Goal: Information Seeking & Learning: Compare options

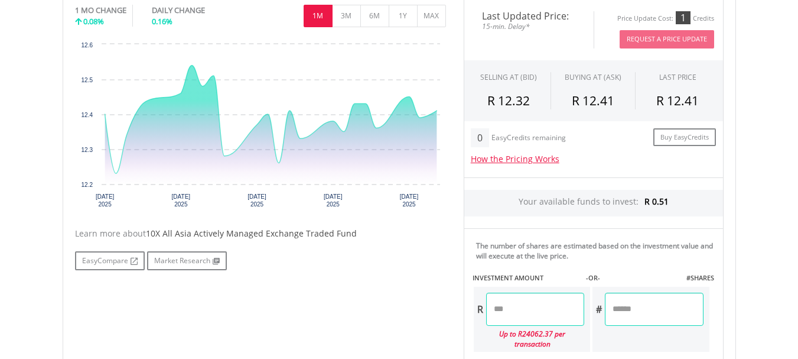
scroll to position [408, 0]
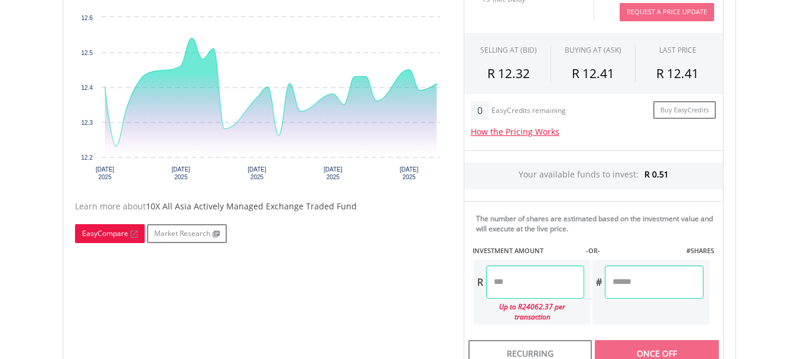
click at [117, 237] on link "EasyCompare" at bounding box center [110, 233] width 70 height 19
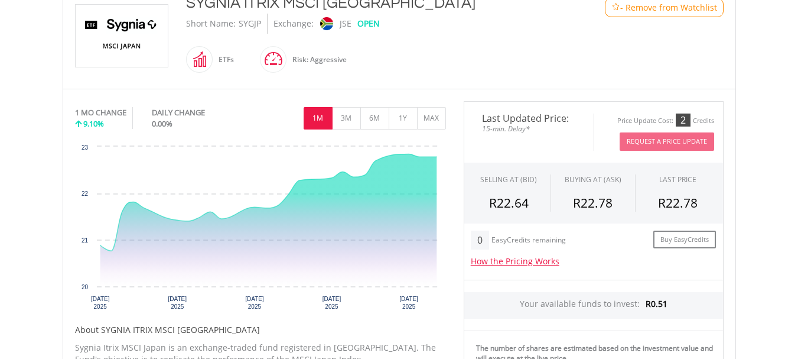
scroll to position [280, 0]
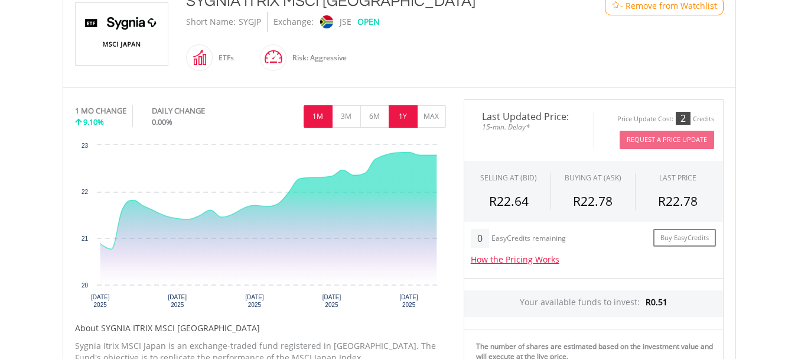
click at [402, 118] on button "1Y" at bounding box center [403, 116] width 29 height 22
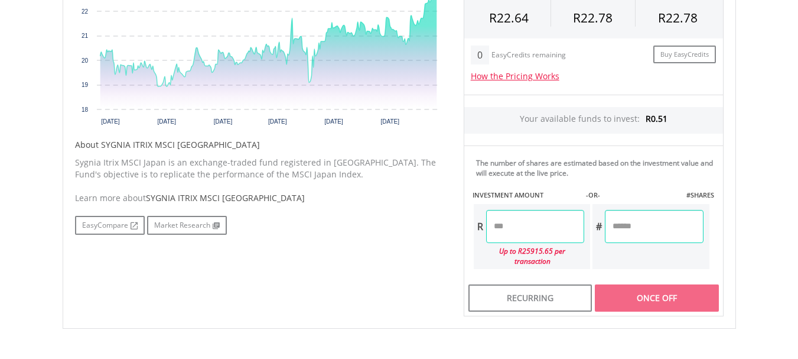
scroll to position [476, 0]
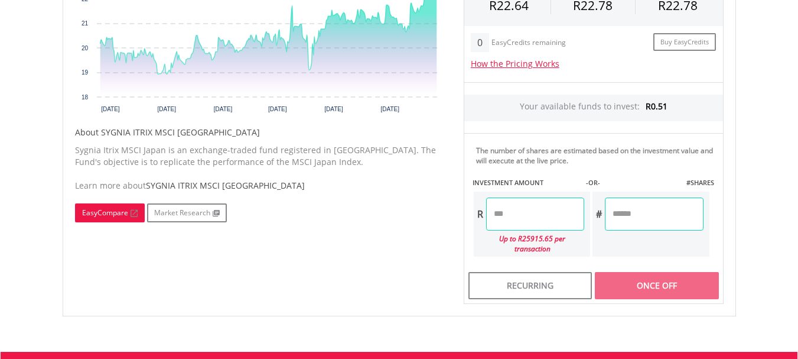
click at [115, 220] on link "EasyCompare" at bounding box center [110, 212] width 70 height 19
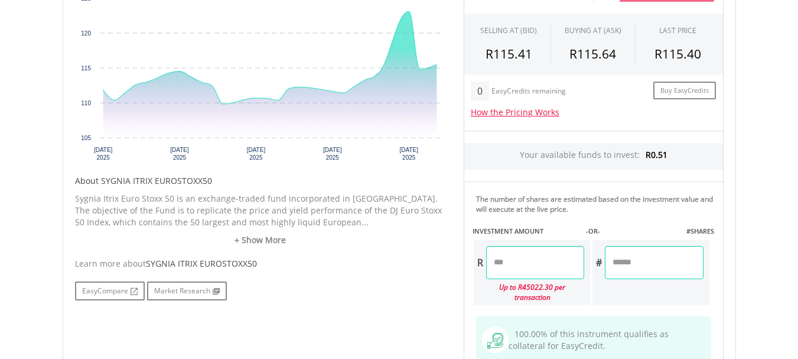
scroll to position [488, 0]
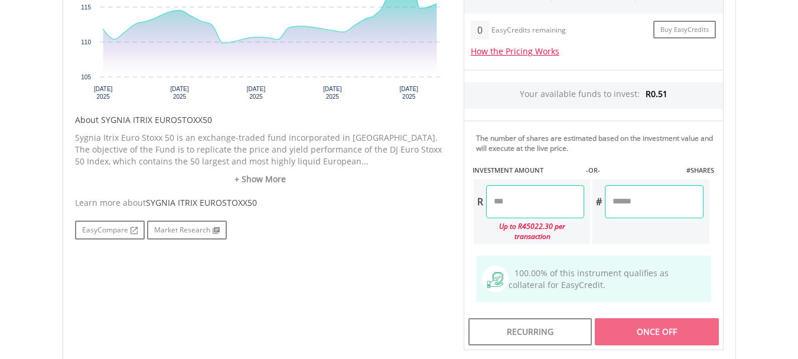
drag, startPoint x: 801, startPoint y: 47, endPoint x: 796, endPoint y: 205, distance: 157.8
click at [796, 205] on body "My Investments Invest Now New Listings Sell My Recurring Investments Pending Or…" at bounding box center [399, 45] width 798 height 1066
click at [102, 228] on link "EasyCompare" at bounding box center [110, 229] width 70 height 19
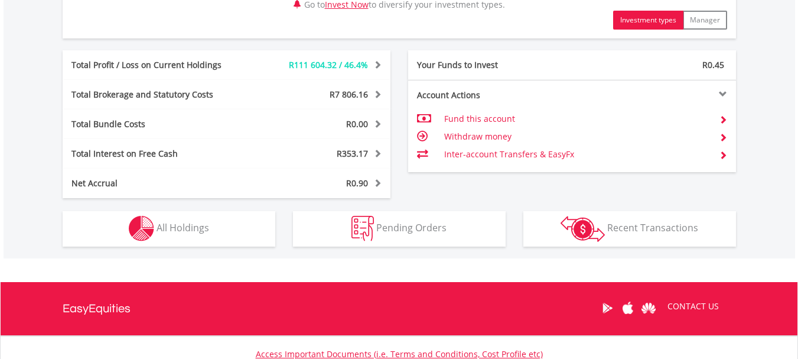
scroll to position [624, 0]
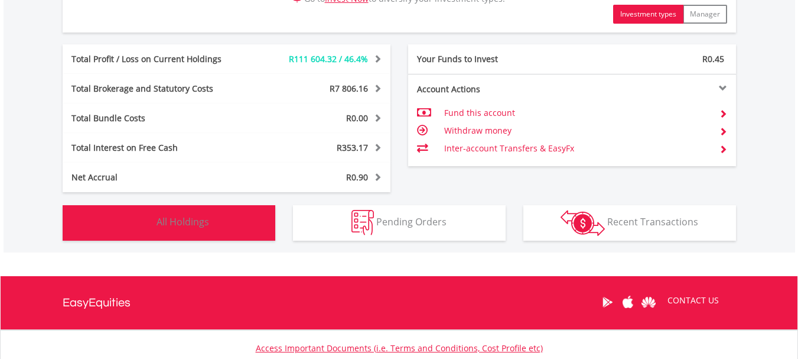
click at [192, 230] on button "Holdings All Holdings" at bounding box center [169, 222] width 213 height 35
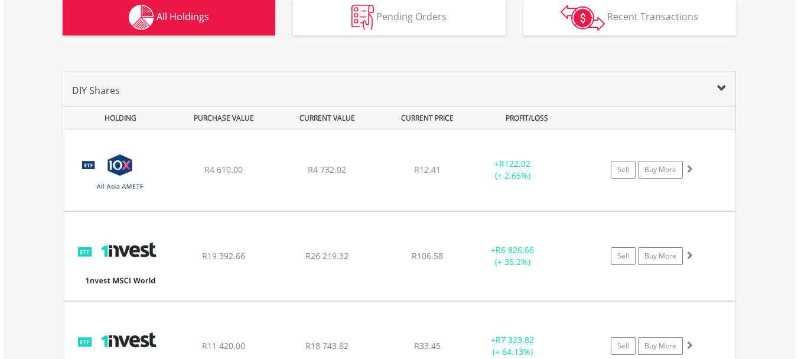
scroll to position [819, 0]
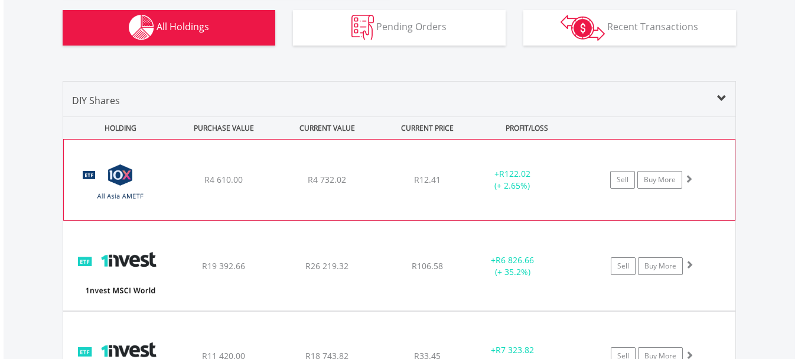
click at [687, 180] on span at bounding box center [689, 178] width 8 height 8
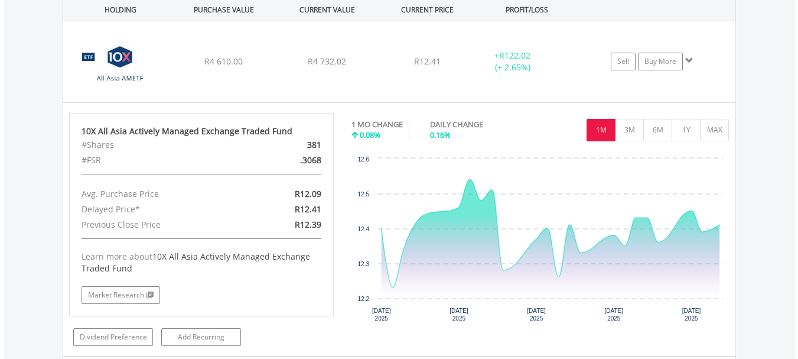
scroll to position [945, 0]
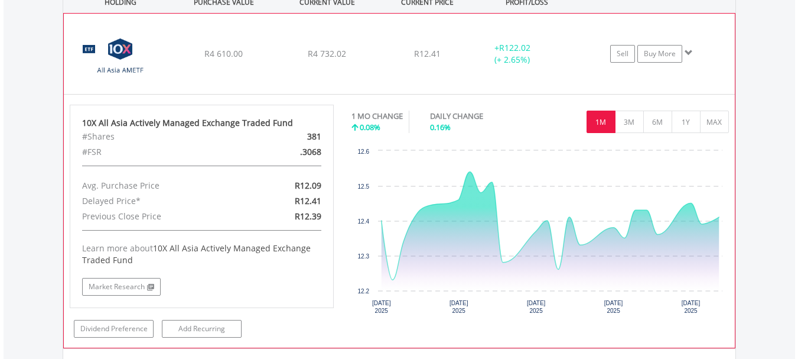
click at [692, 51] on span at bounding box center [689, 52] width 8 height 8
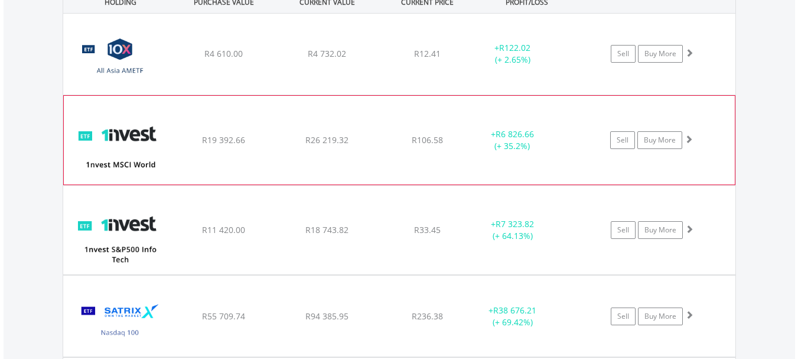
click at [689, 138] on span at bounding box center [689, 139] width 8 height 8
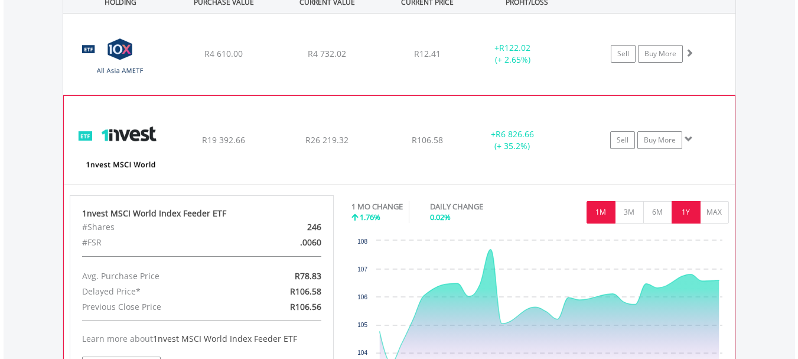
click at [687, 207] on button "1Y" at bounding box center [686, 212] width 29 height 22
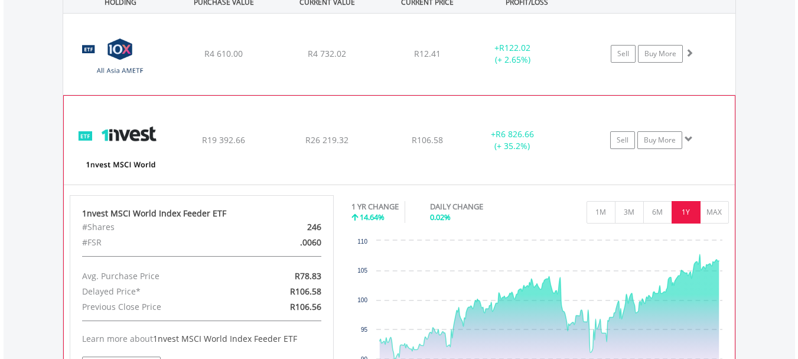
click at [686, 138] on span at bounding box center [689, 139] width 8 height 8
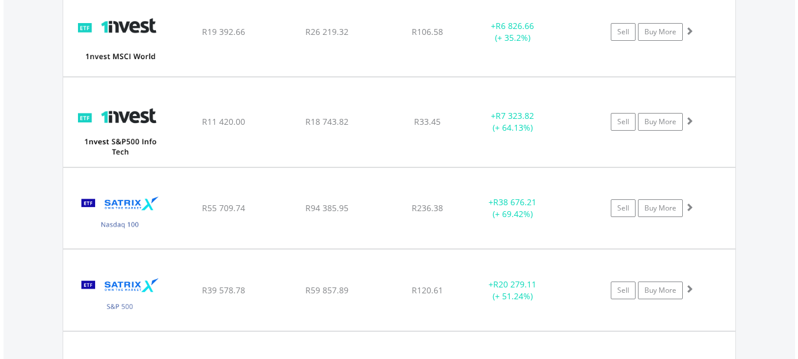
scroll to position [1066, 0]
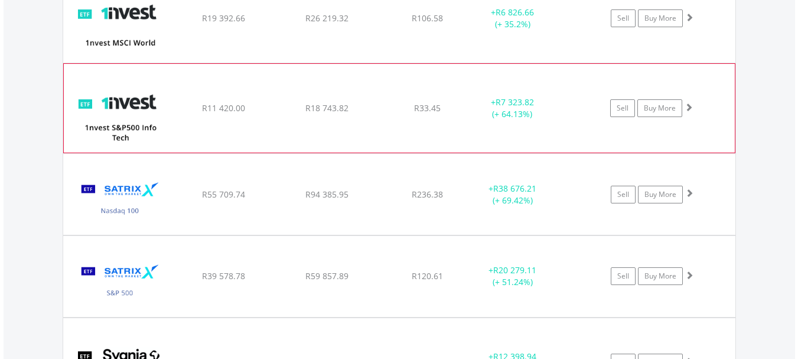
click at [689, 106] on span at bounding box center [689, 107] width 8 height 8
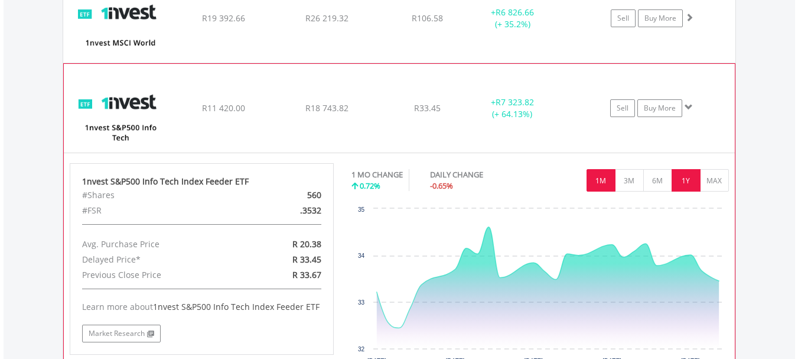
click at [689, 177] on button "1Y" at bounding box center [686, 180] width 29 height 22
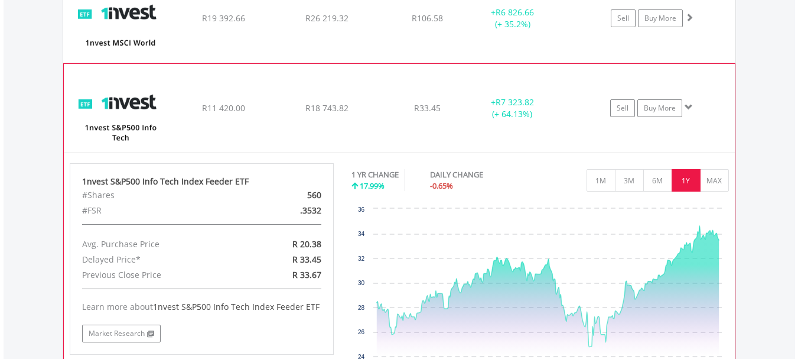
click at [690, 104] on span at bounding box center [689, 107] width 8 height 8
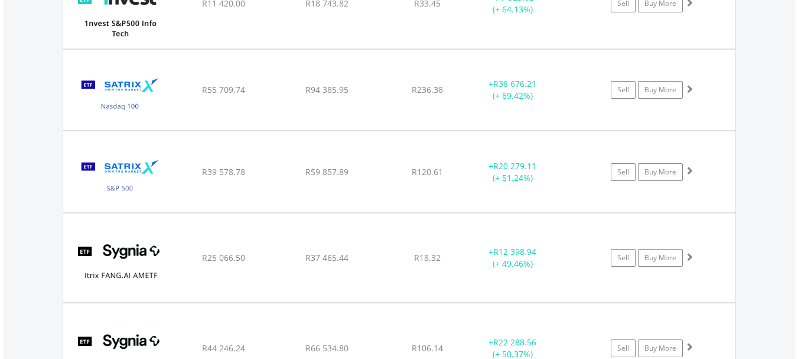
scroll to position [1178, 0]
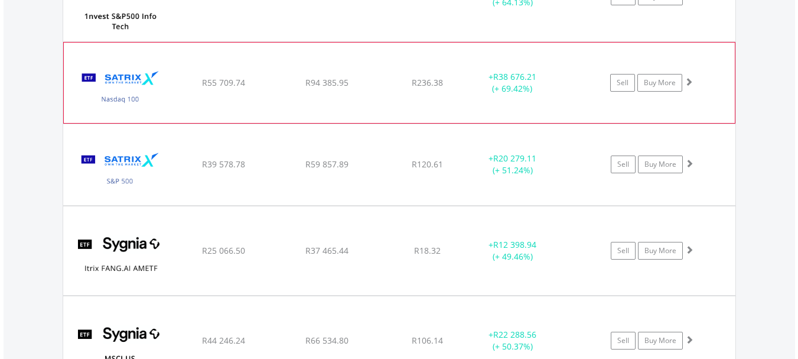
click at [690, 80] on span at bounding box center [689, 81] width 8 height 8
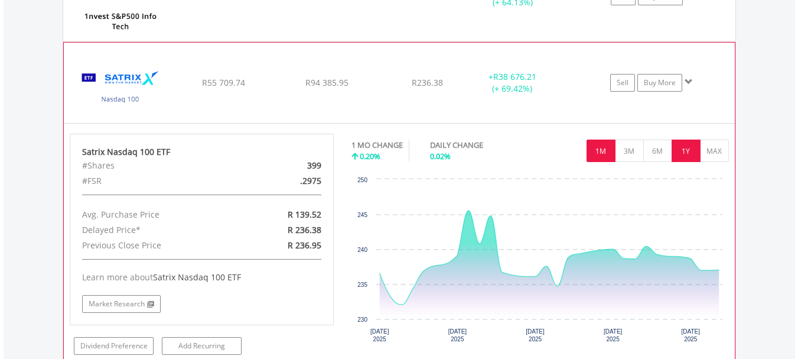
click at [686, 148] on button "1Y" at bounding box center [686, 150] width 29 height 22
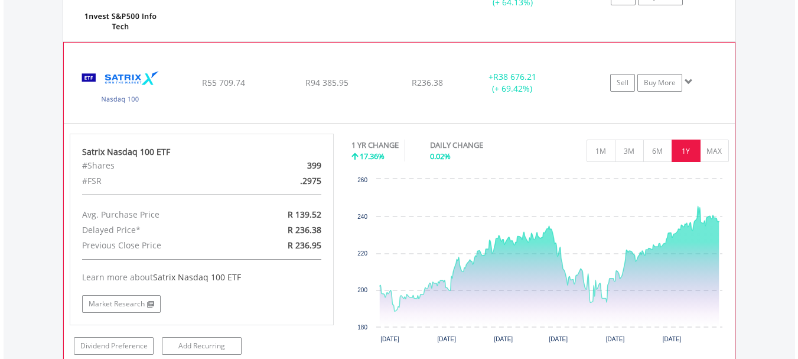
click at [688, 79] on span at bounding box center [689, 81] width 8 height 8
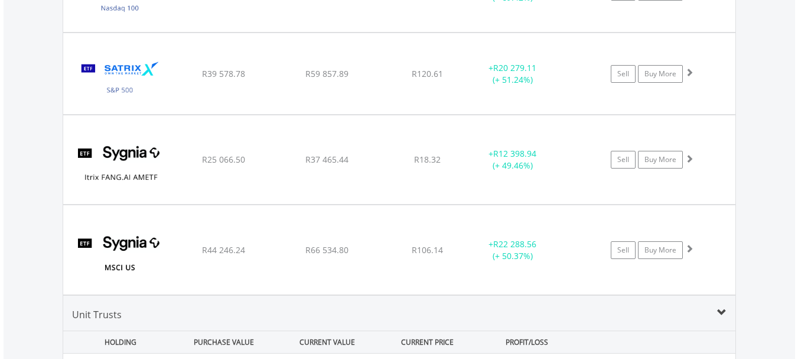
scroll to position [1279, 0]
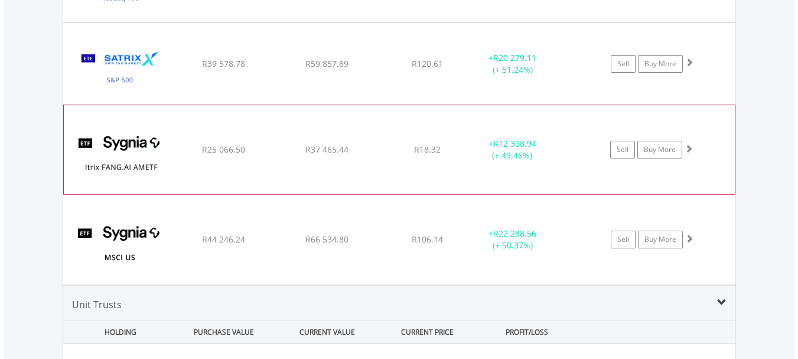
click at [689, 150] on span at bounding box center [689, 148] width 8 height 8
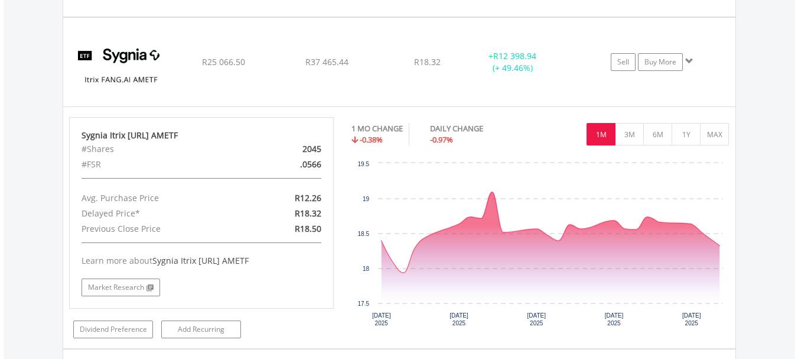
scroll to position [1397, 0]
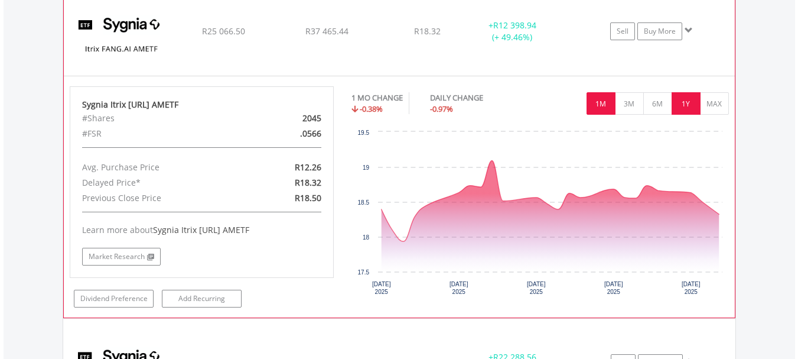
click at [683, 105] on button "1Y" at bounding box center [686, 103] width 29 height 22
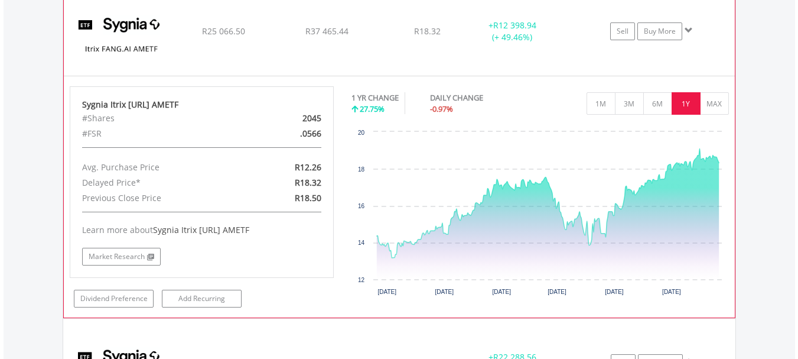
click at [686, 32] on span at bounding box center [689, 30] width 8 height 8
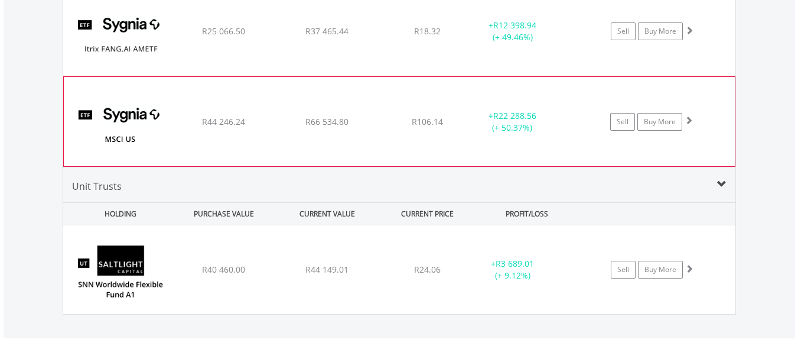
click at [688, 118] on span at bounding box center [689, 120] width 8 height 8
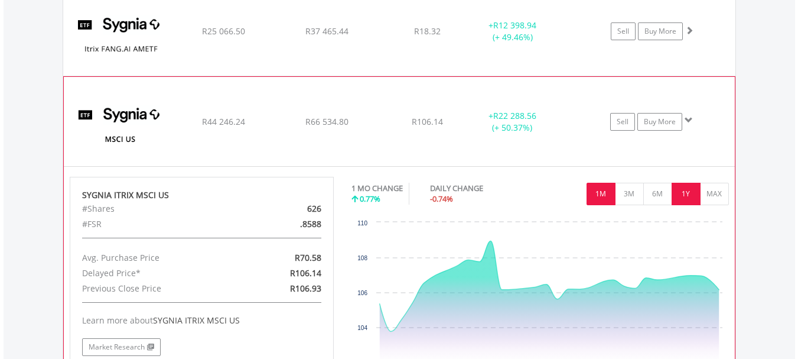
click at [688, 191] on button "1Y" at bounding box center [686, 194] width 29 height 22
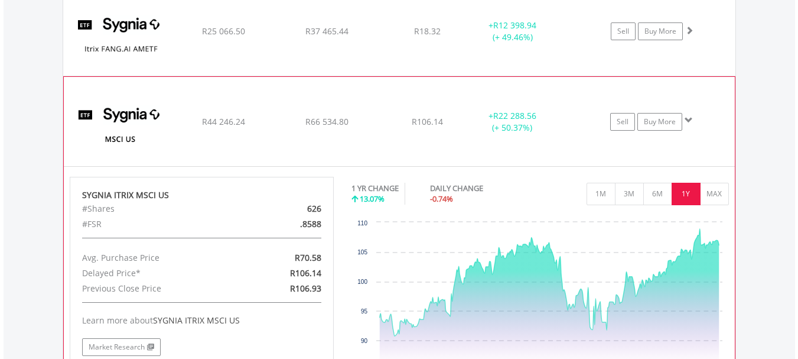
click at [688, 122] on span at bounding box center [689, 120] width 8 height 8
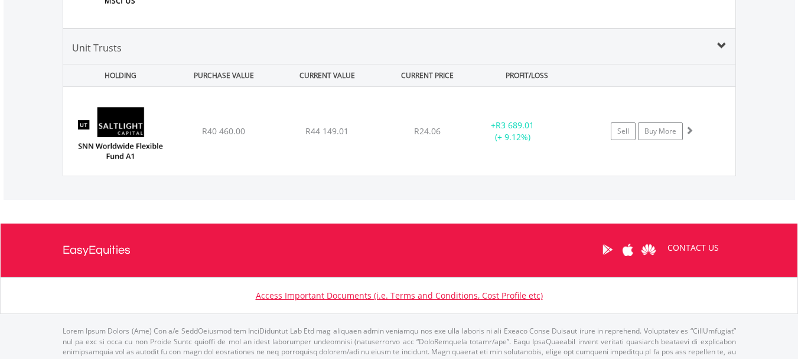
scroll to position [1559, 0]
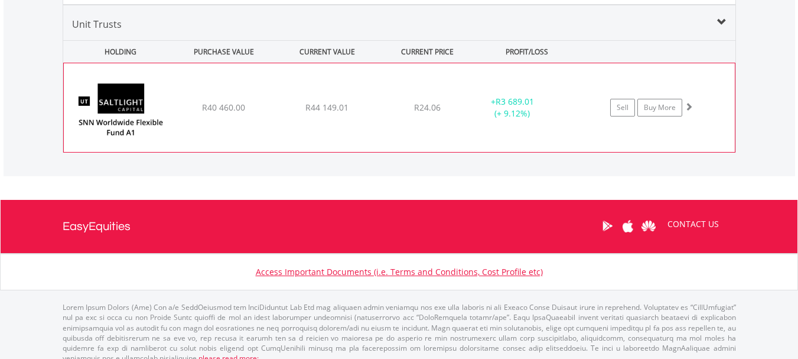
click at [689, 106] on span at bounding box center [689, 106] width 8 height 8
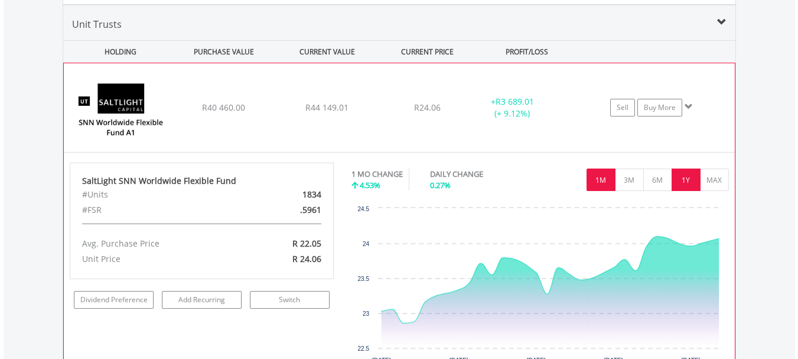
click at [688, 180] on button "1Y" at bounding box center [686, 179] width 29 height 22
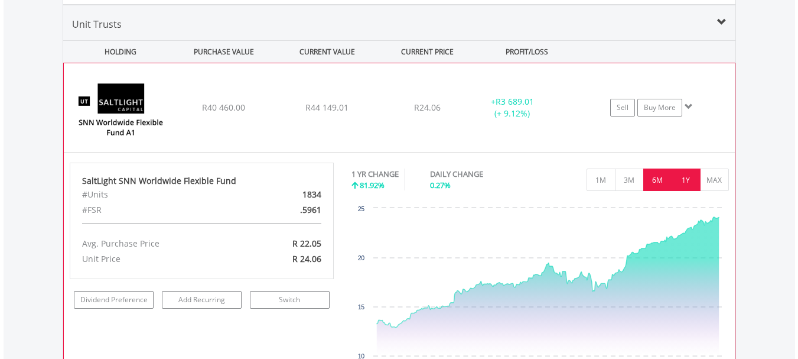
click at [659, 180] on button "6M" at bounding box center [657, 179] width 29 height 22
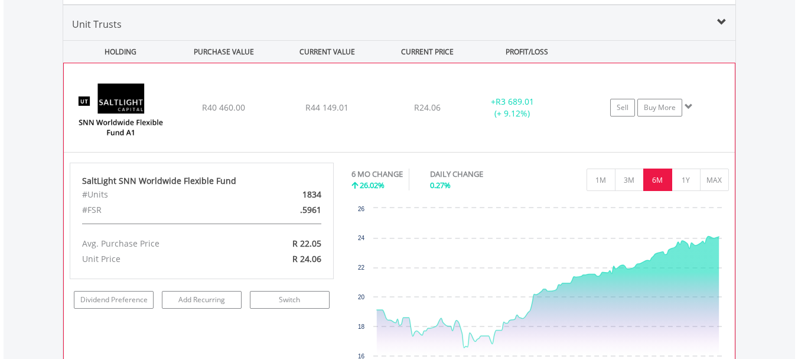
click at [689, 103] on span at bounding box center [689, 106] width 8 height 8
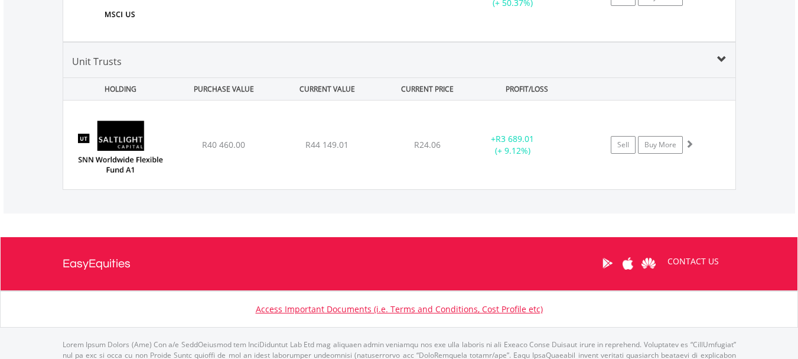
scroll to position [1519, 0]
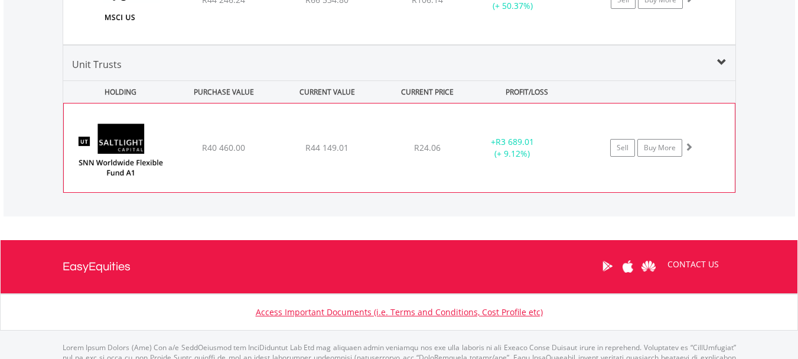
click at [689, 149] on span at bounding box center [689, 146] width 8 height 8
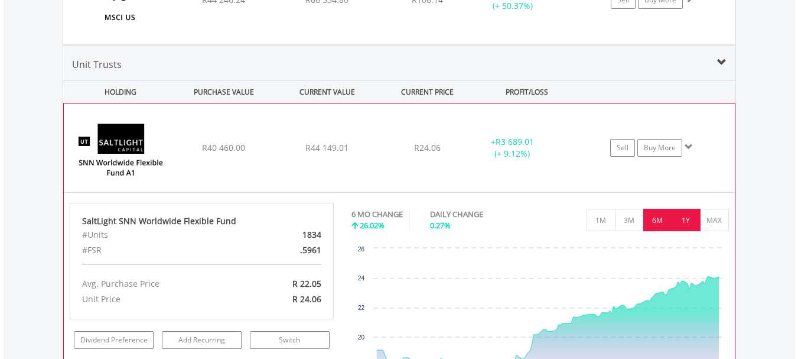
click at [686, 215] on button "1Y" at bounding box center [686, 220] width 29 height 22
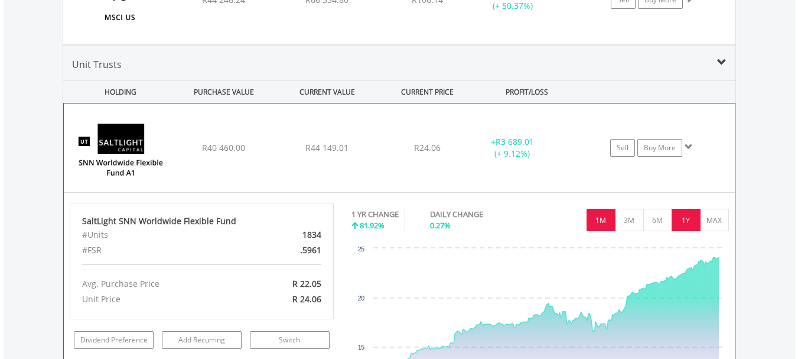
click at [605, 216] on button "1M" at bounding box center [601, 220] width 29 height 22
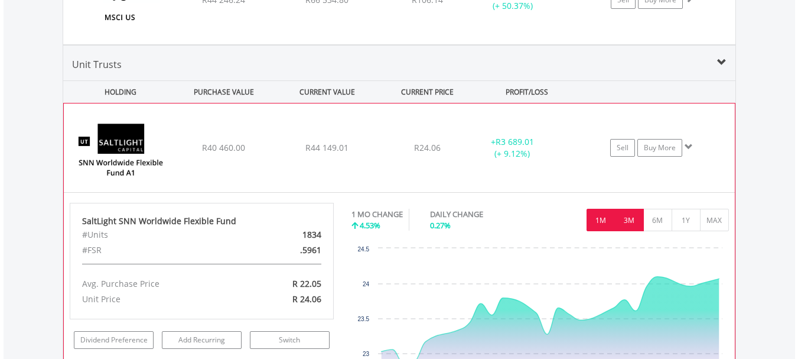
click at [631, 217] on button "3M" at bounding box center [629, 220] width 29 height 22
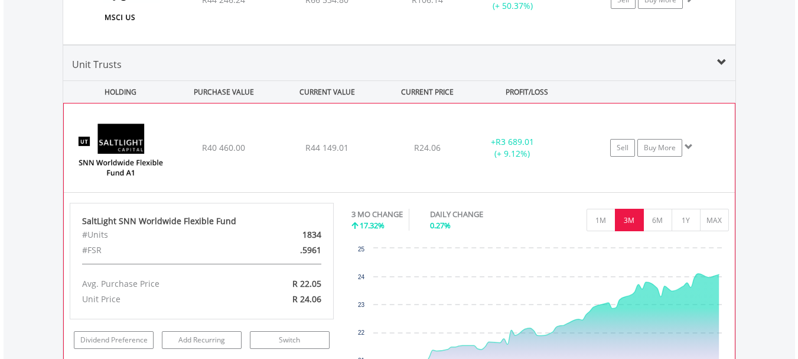
click at [688, 145] on span at bounding box center [689, 146] width 8 height 8
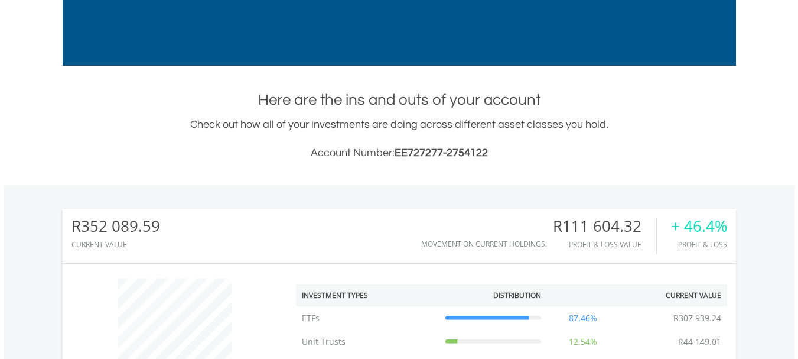
scroll to position [0, 0]
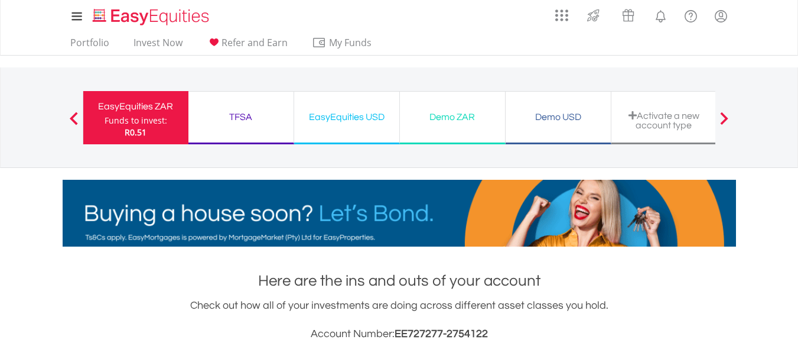
click at [793, 15] on nav "My Investments Invest Now New Listings Sell My Recurring Investments Pending Or…" at bounding box center [399, 28] width 798 height 56
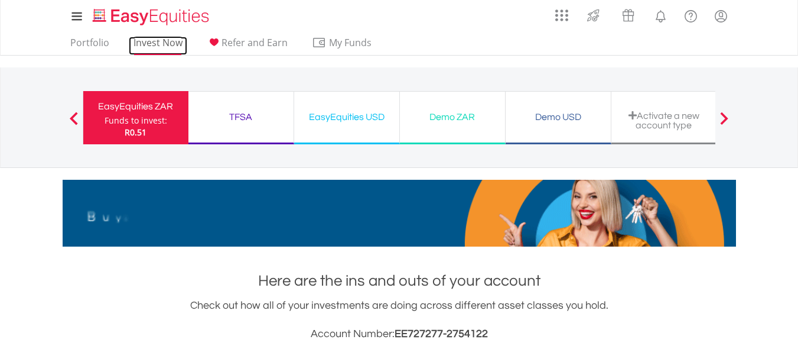
click at [155, 45] on link "Invest Now" at bounding box center [158, 46] width 58 height 18
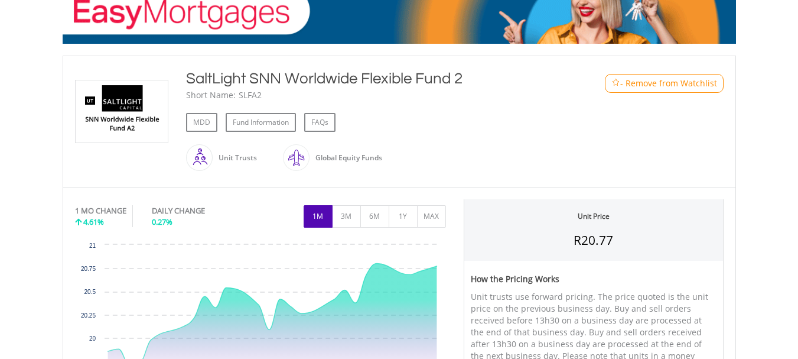
scroll to position [213, 0]
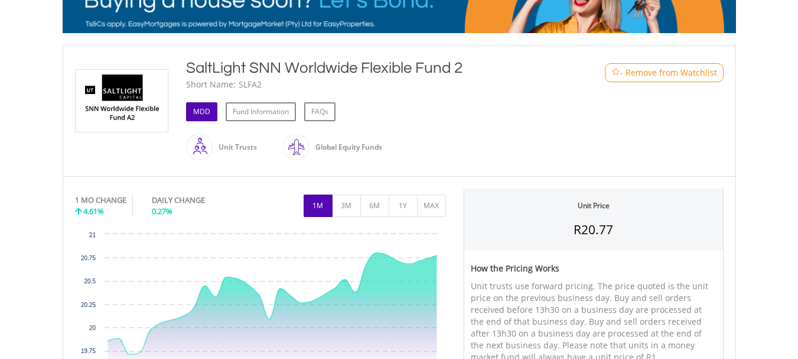
click at [205, 108] on link "MDD" at bounding box center [201, 111] width 31 height 19
